Goal: Task Accomplishment & Management: Complete application form

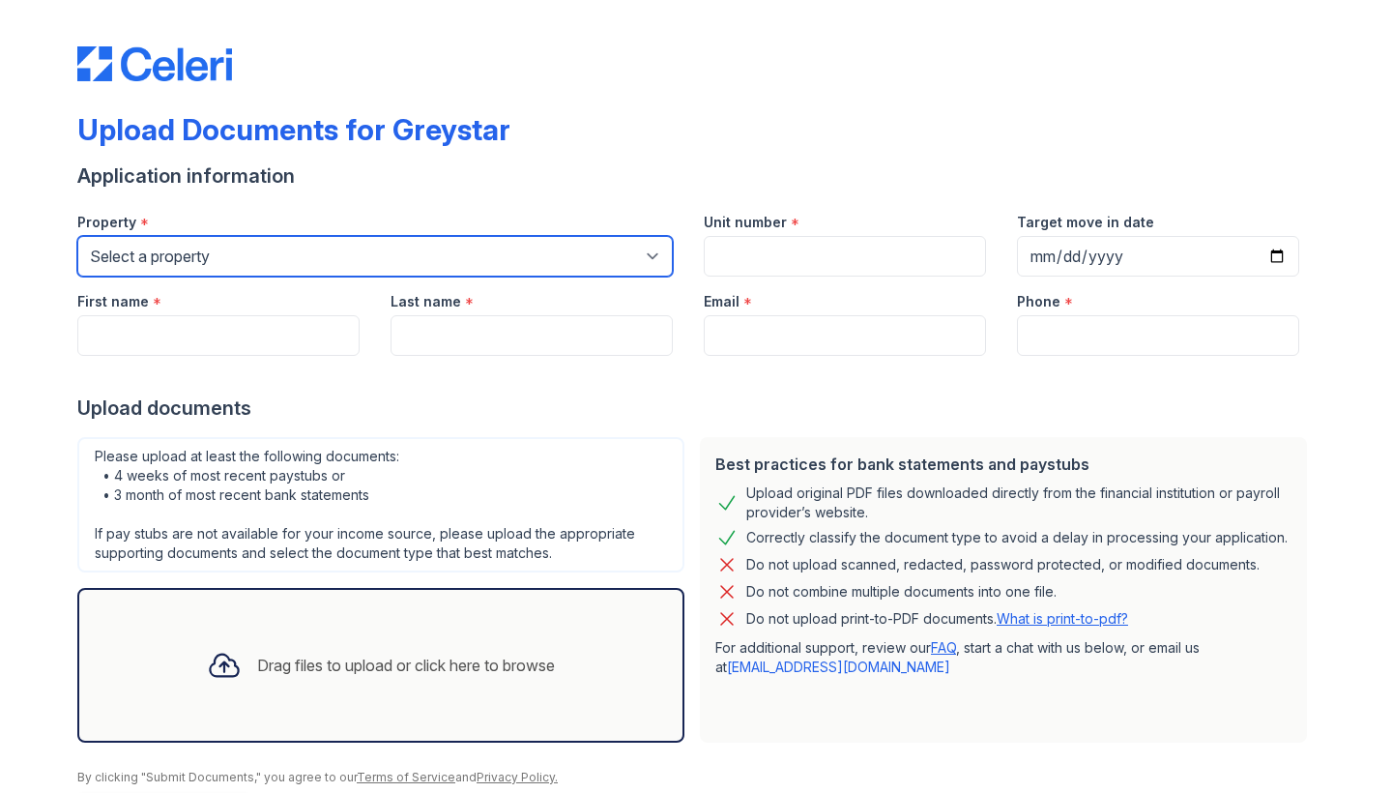
click at [365, 259] on select "Select a property [STREET_ADDRESS][GEOGRAPHIC_DATA] 500 [PERSON_NAME][GEOGRAPHI…" at bounding box center [375, 256] width 596 height 41
select select "491"
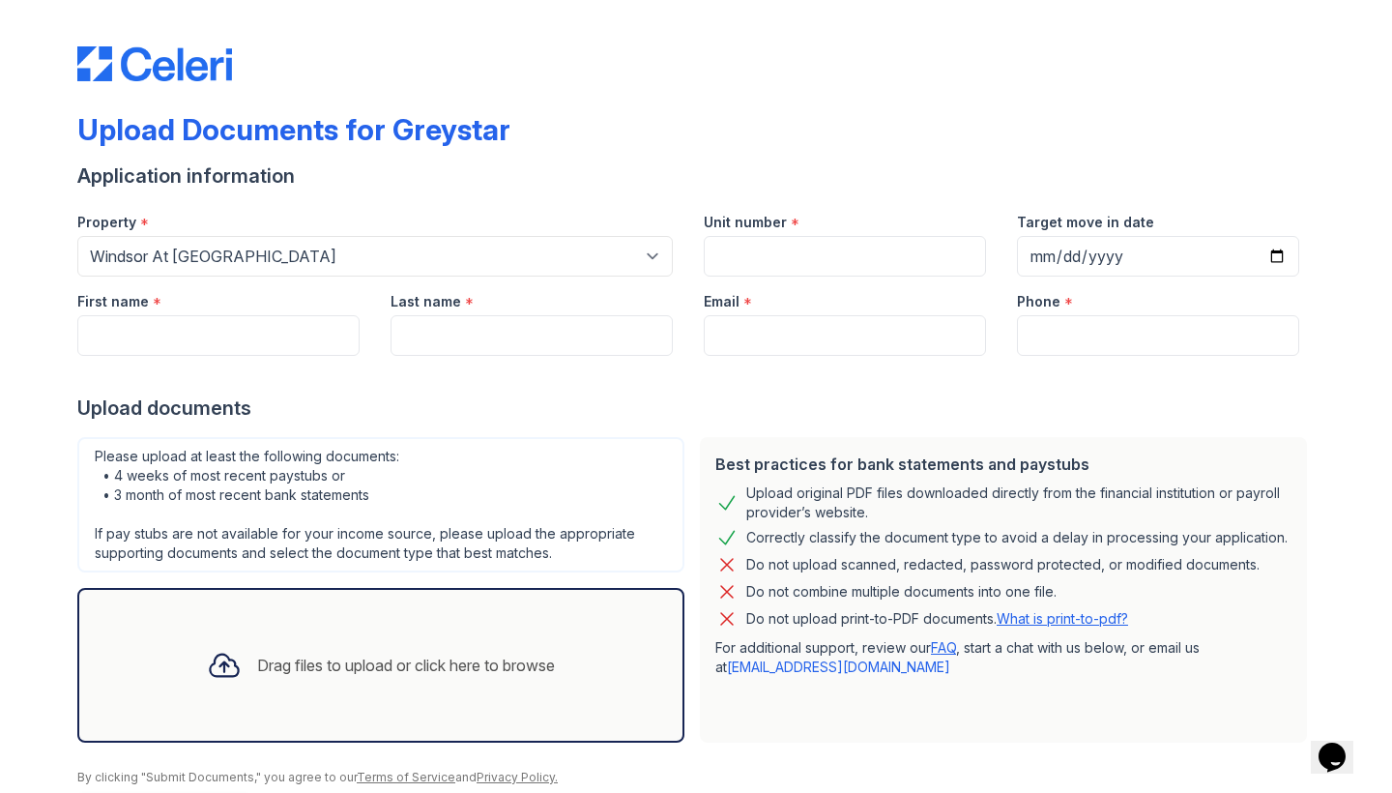
click at [775, 277] on div "Email *" at bounding box center [845, 296] width 282 height 39
click at [775, 269] on input "Unit number" at bounding box center [845, 256] width 282 height 41
type input "018-301"
click at [1038, 264] on input "Target move in date" at bounding box center [1158, 256] width 282 height 41
type input "[DATE]"
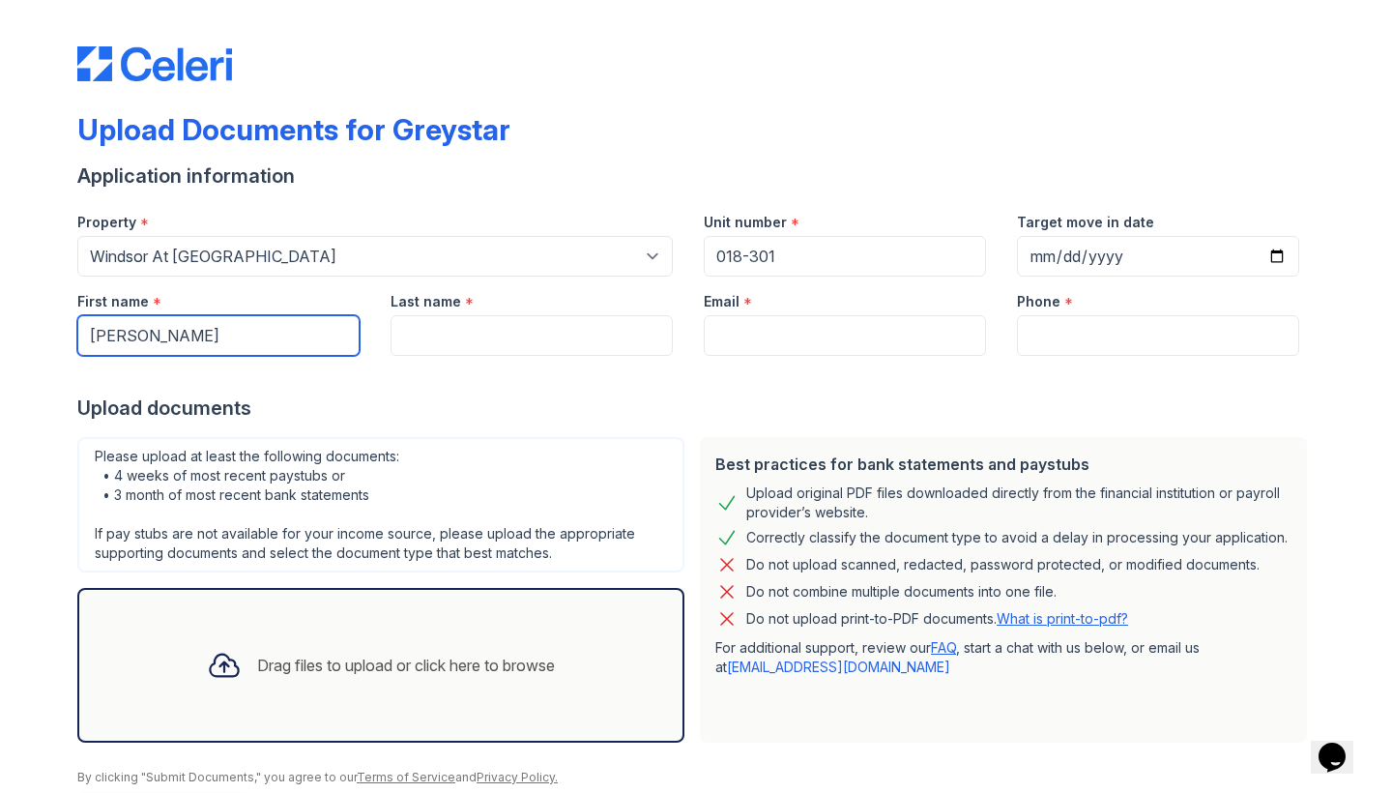
type input "[PERSON_NAME]"
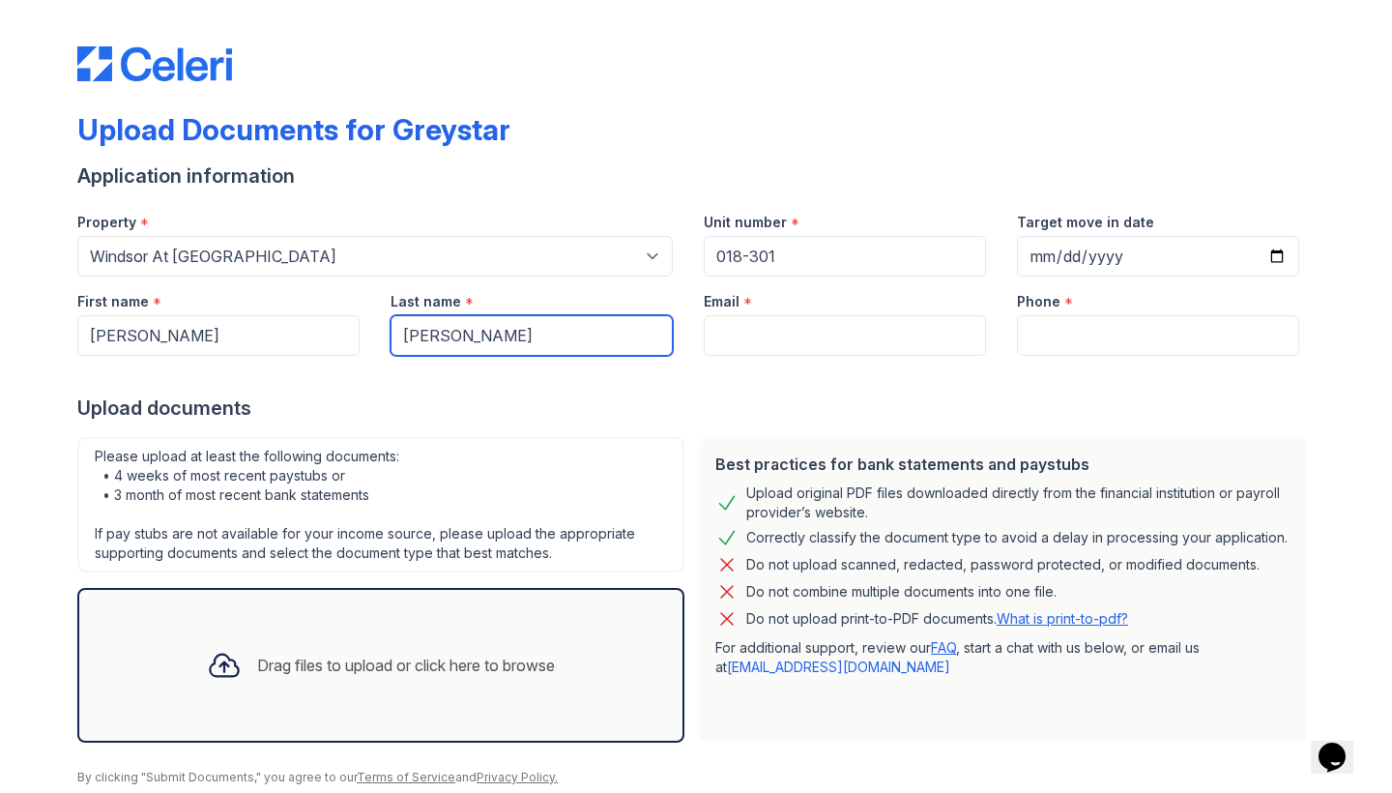
type input "[PERSON_NAME]"
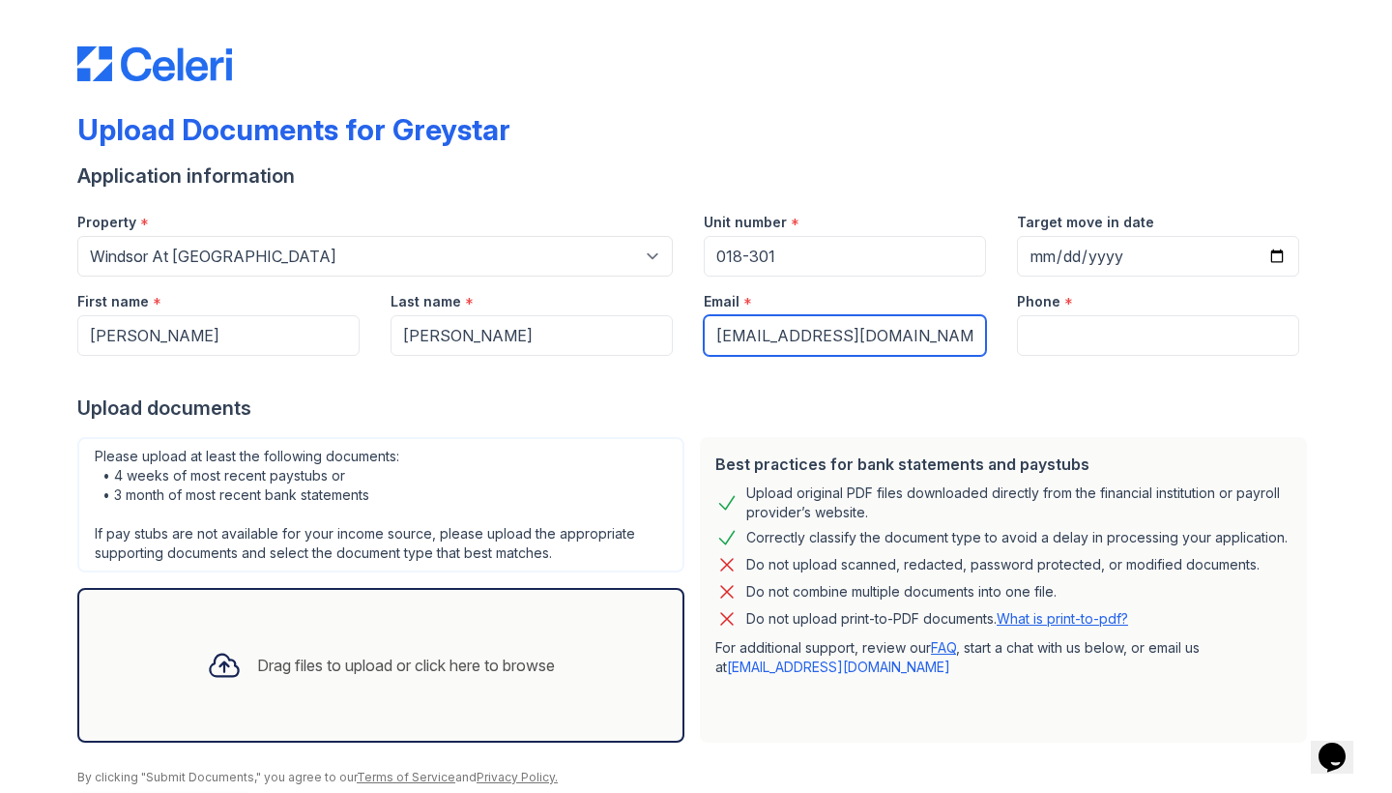
type input "[EMAIL_ADDRESS][DOMAIN_NAME]"
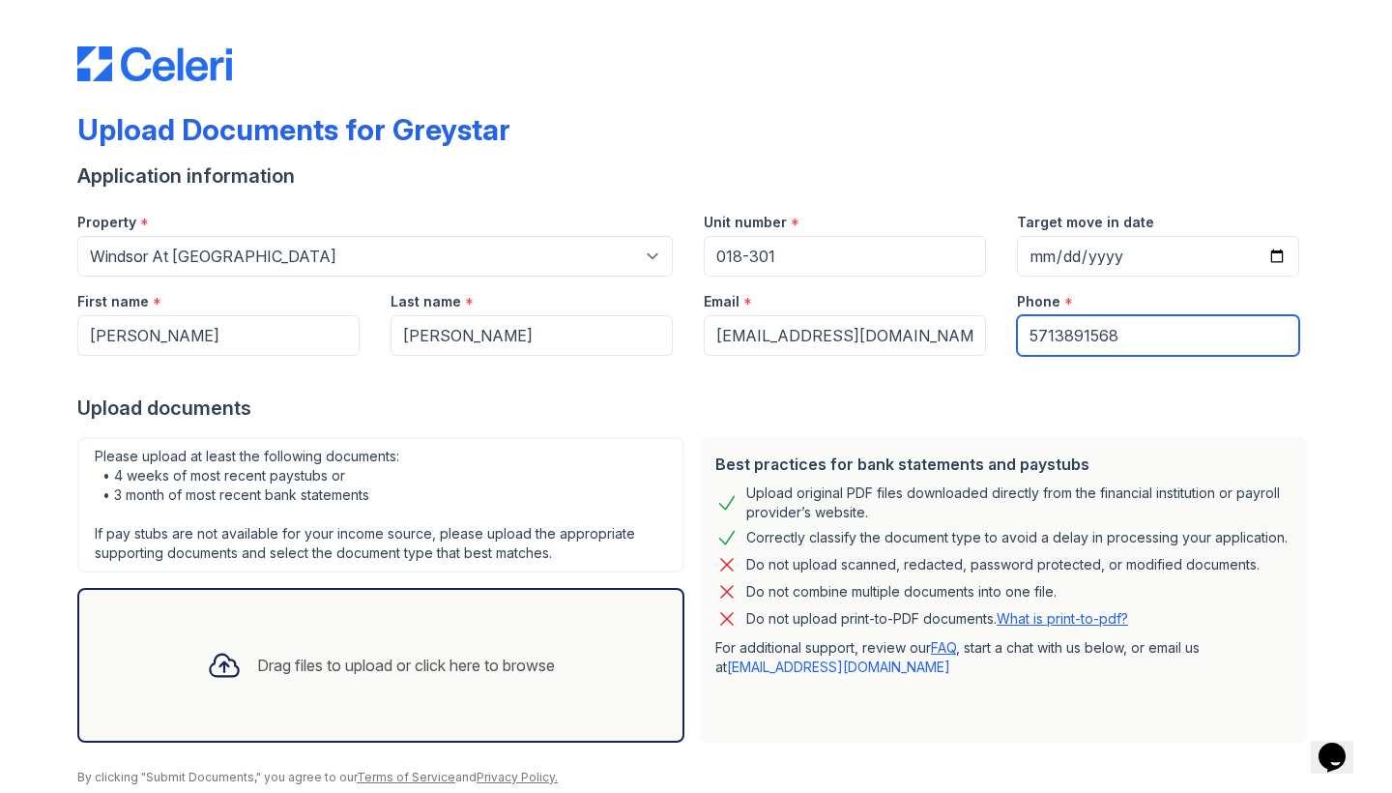
type input "5713891568"
click at [916, 384] on div at bounding box center [696, 375] width 1238 height 39
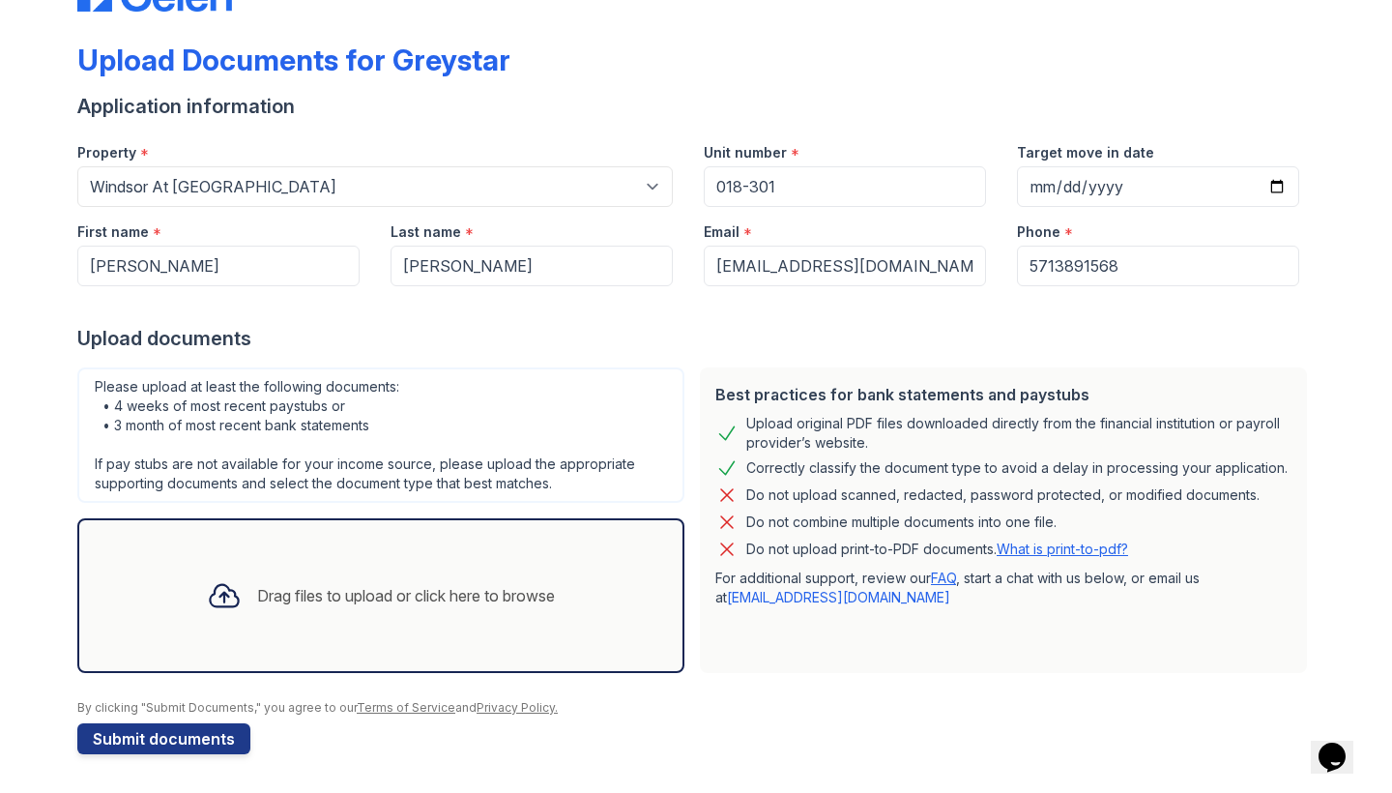
scroll to position [70, 0]
click at [380, 552] on div "Drag files to upload or click here to browse" at bounding box center [380, 595] width 607 height 155
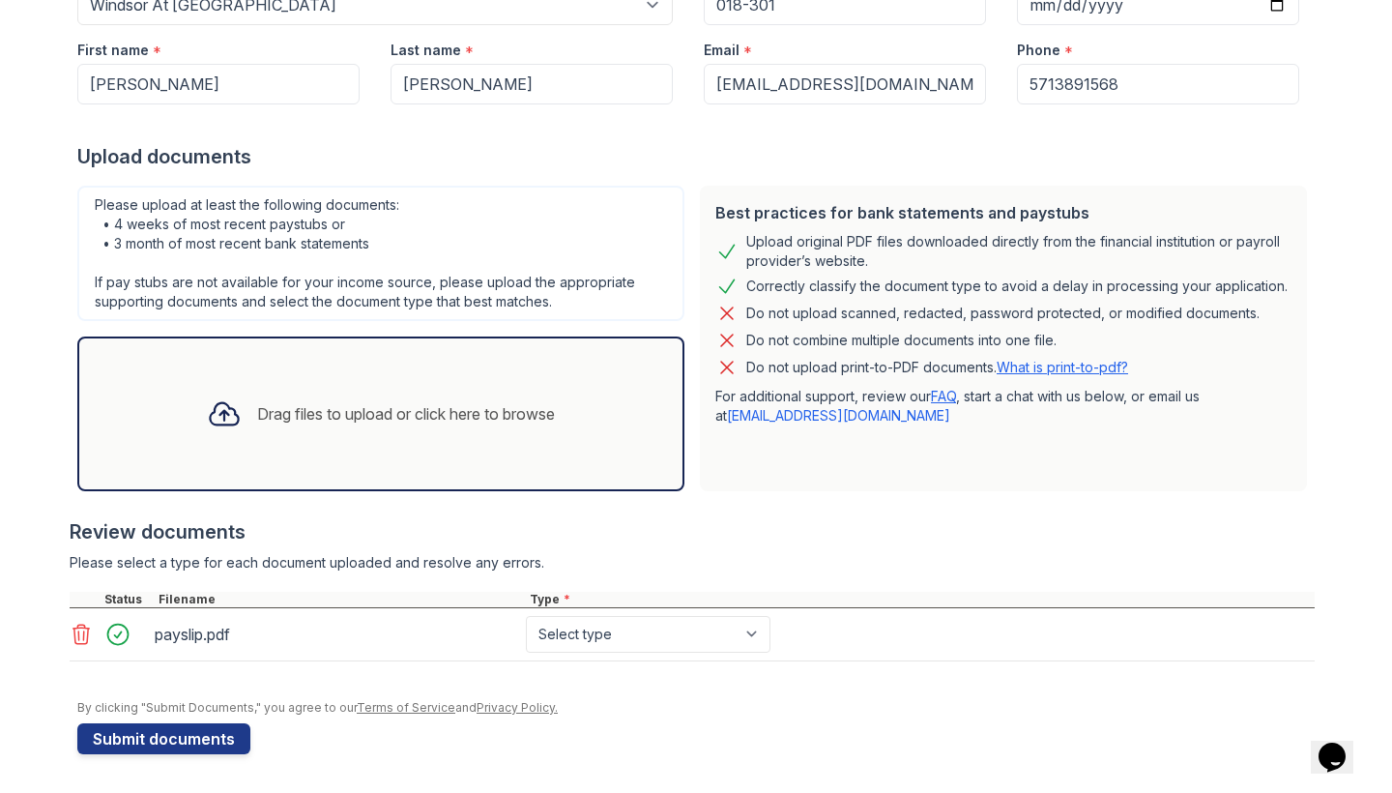
scroll to position [251, 0]
click at [236, 417] on div at bounding box center [224, 414] width 50 height 50
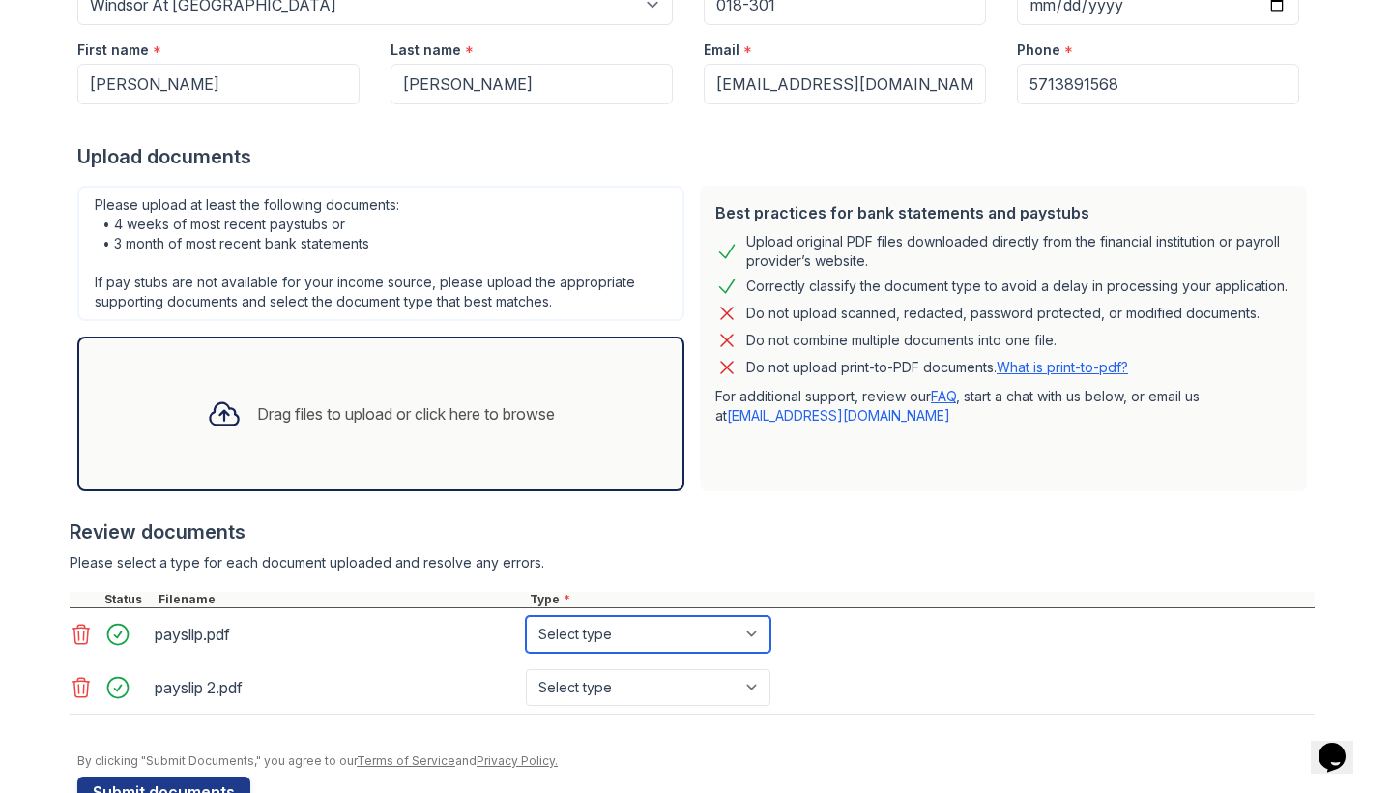
select select "paystub"
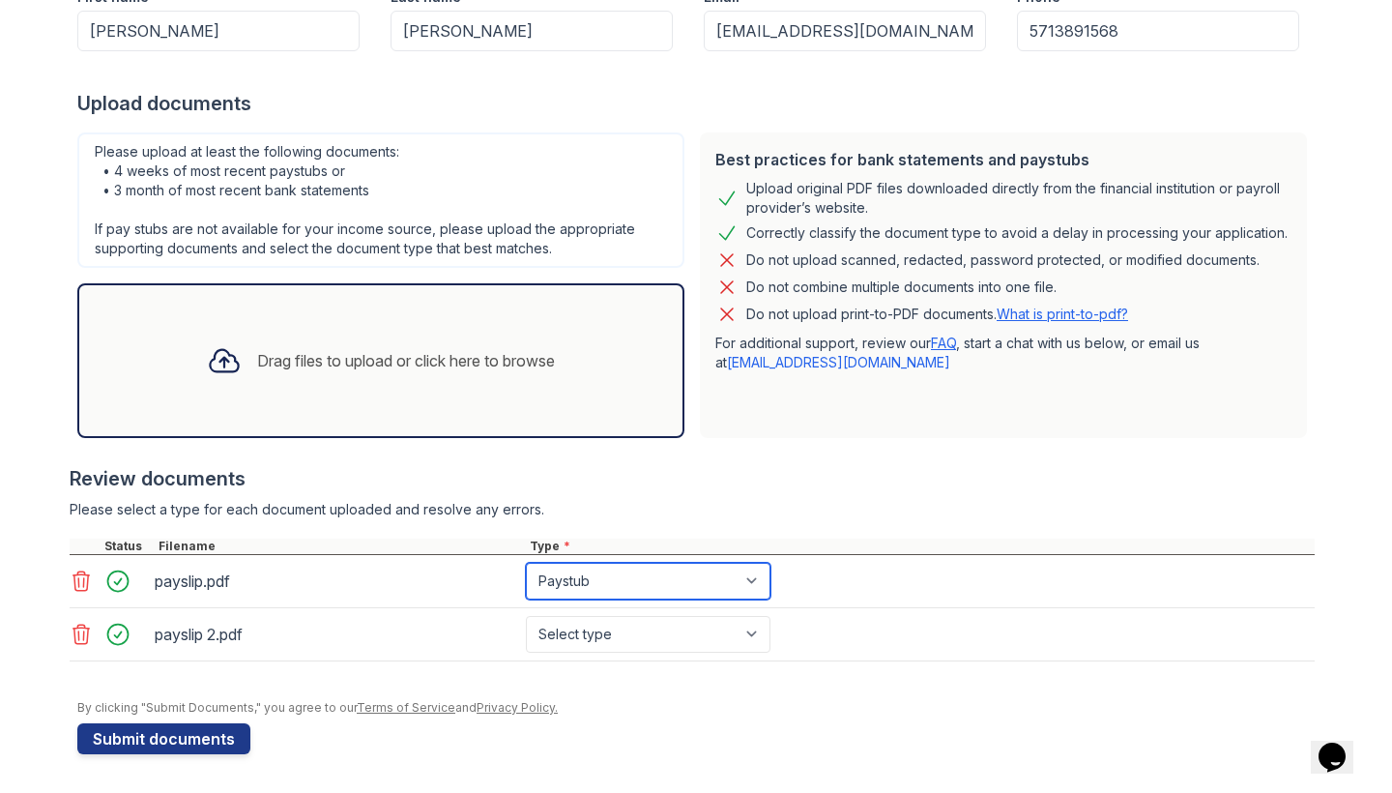
scroll to position [305, 0]
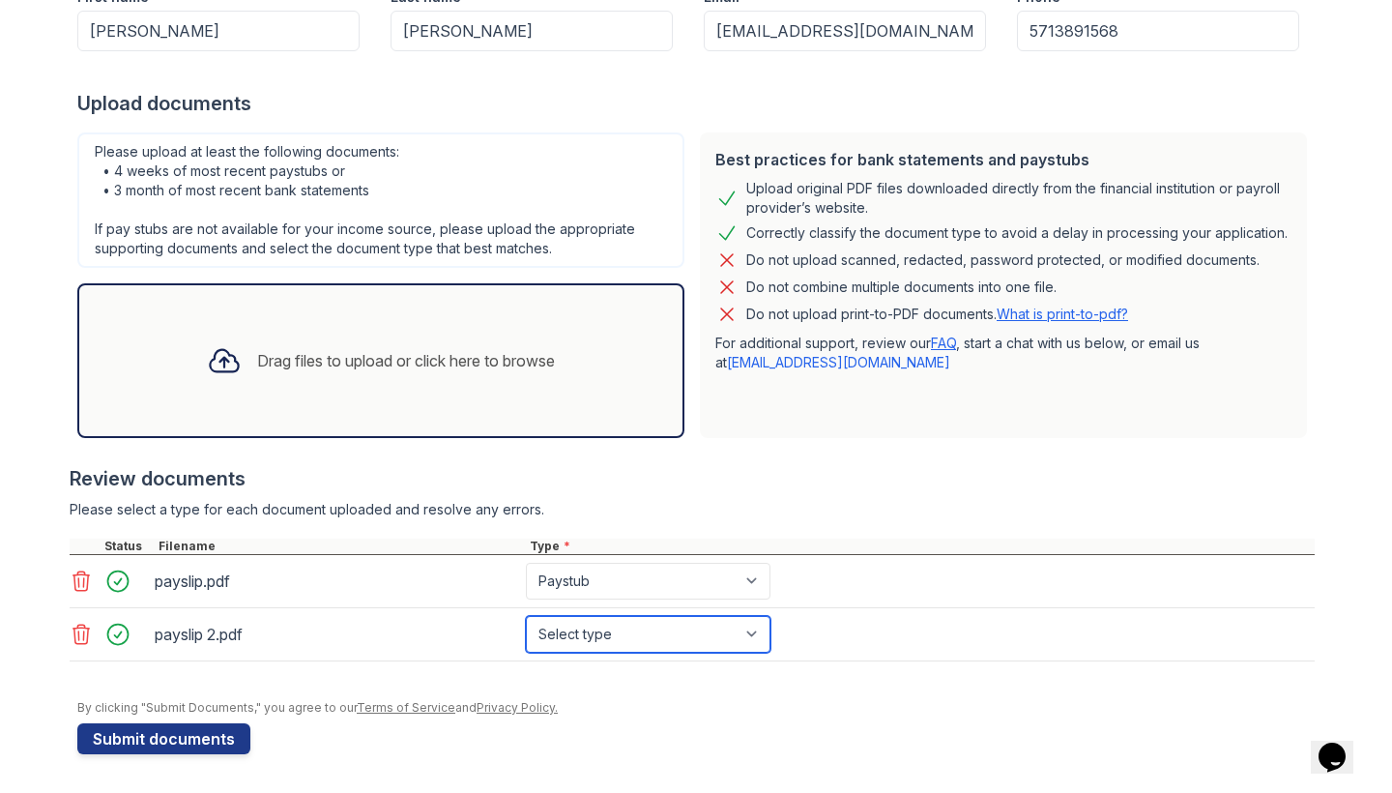
select select "paystub"
click at [851, 606] on div "payslip.pdf Select type Paystub Bank Statement Offer Letter Tax Documents Benef…" at bounding box center [692, 581] width 1245 height 53
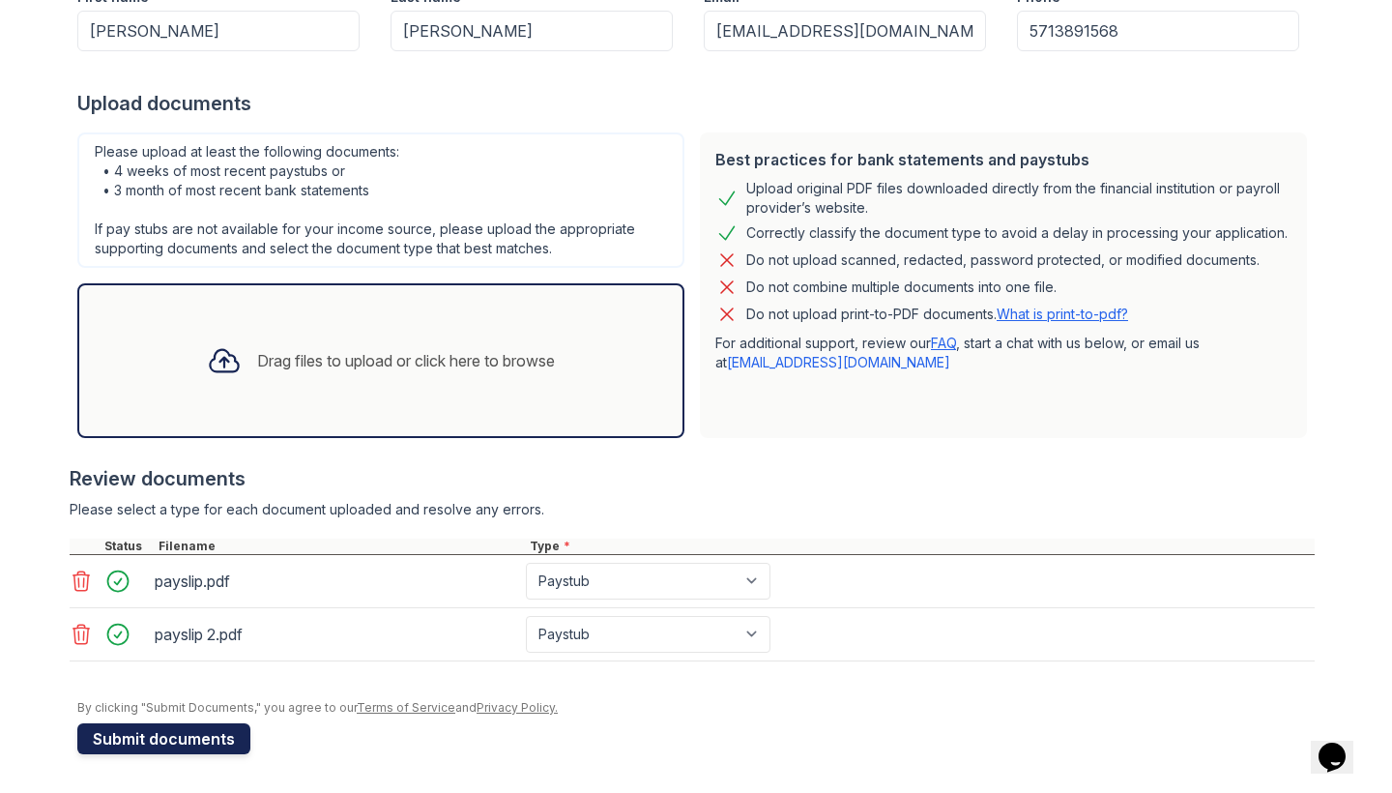
click at [211, 734] on button "Submit documents" at bounding box center [163, 738] width 173 height 31
